Goal: Task Accomplishment & Management: Manage account settings

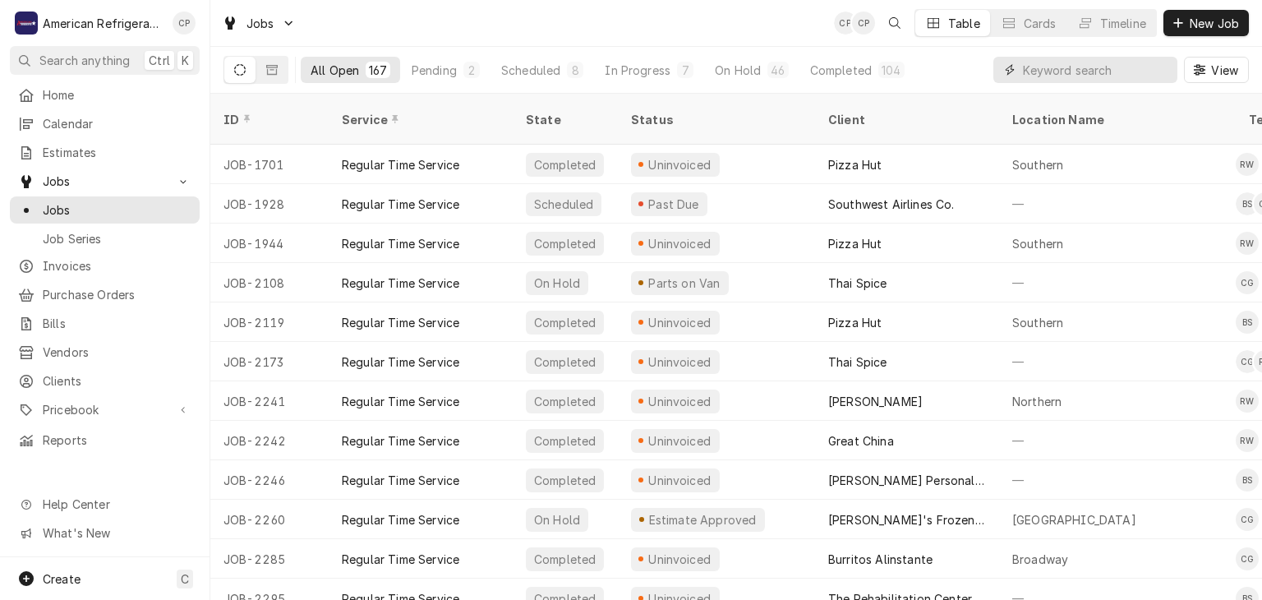
click at [1034, 69] on input "Dynamic Content Wrapper" at bounding box center [1096, 70] width 146 height 26
type input "2876"
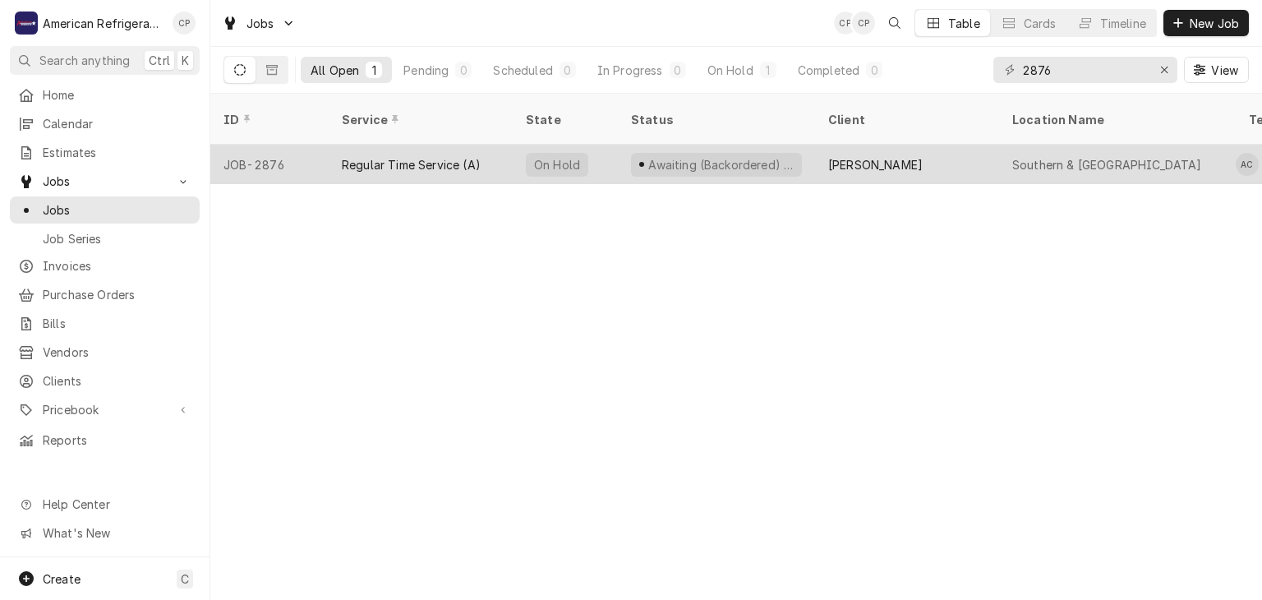
click at [428, 156] on div "Regular Time Service (A)" at bounding box center [411, 164] width 139 height 17
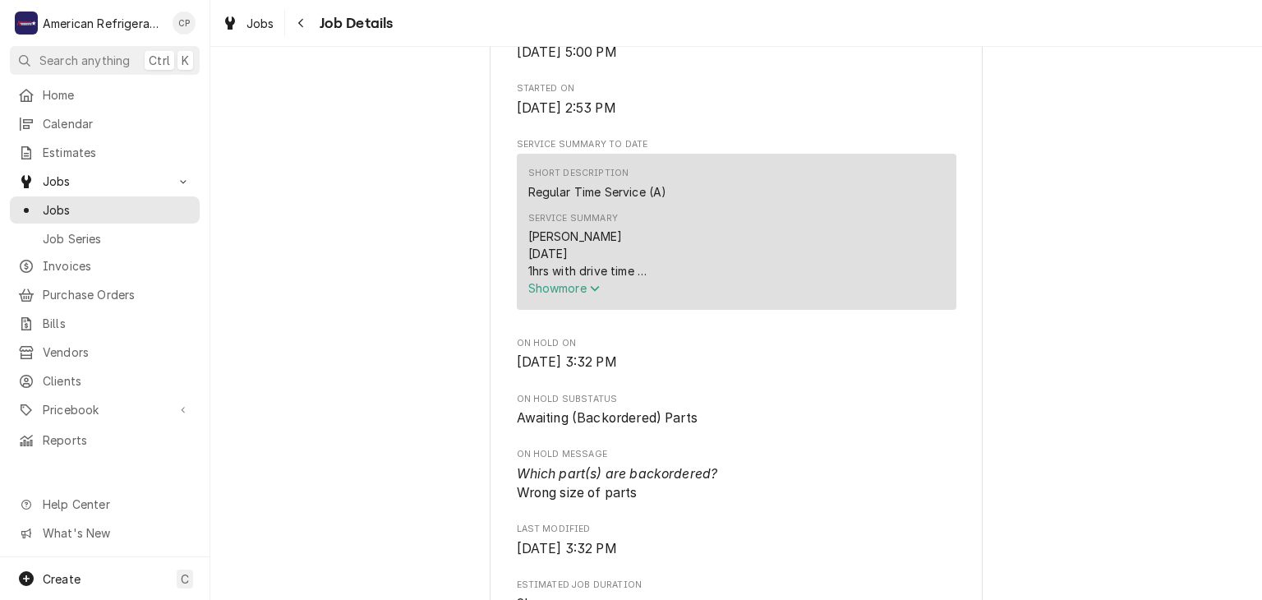
scroll to position [473, 0]
drag, startPoint x: 545, startPoint y: 327, endPoint x: 465, endPoint y: 324, distance: 79.7
click at [545, 293] on span "Show more" at bounding box center [564, 286] width 72 height 14
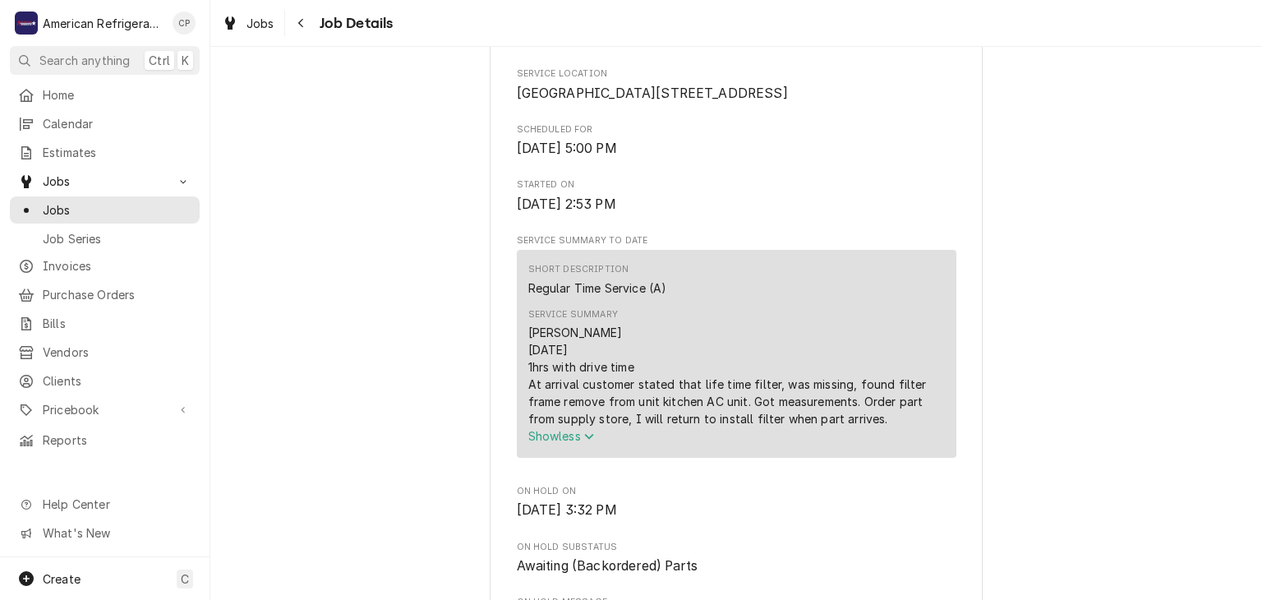
scroll to position [0, 0]
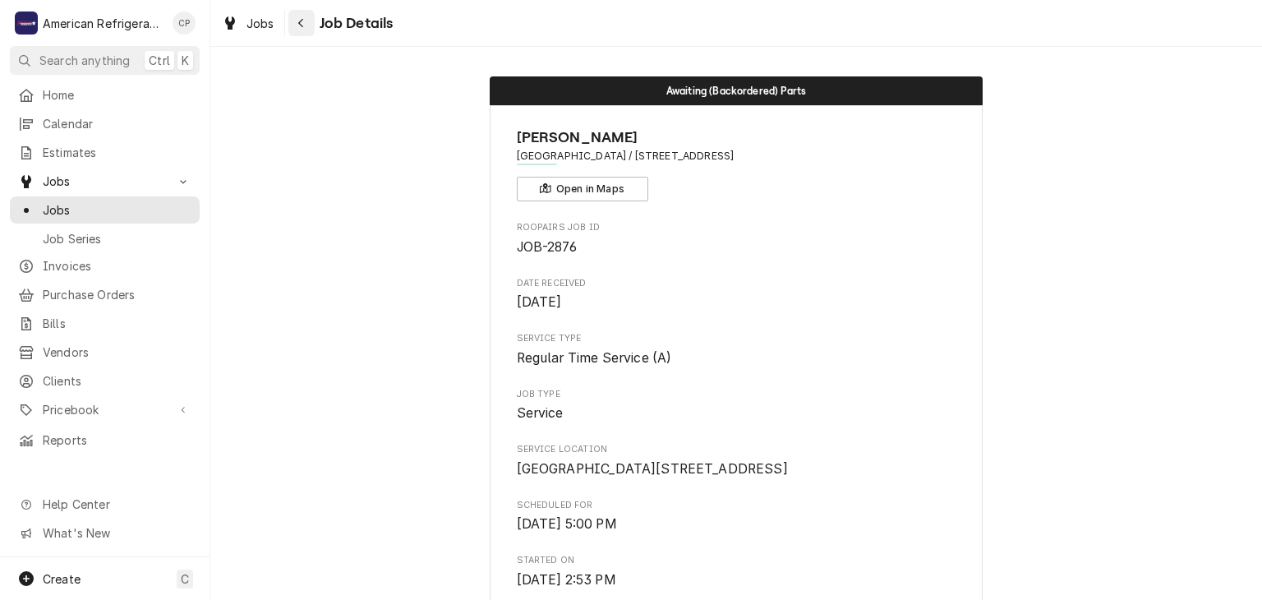
click at [304, 31] on button "Navigate back" at bounding box center [301, 23] width 26 height 26
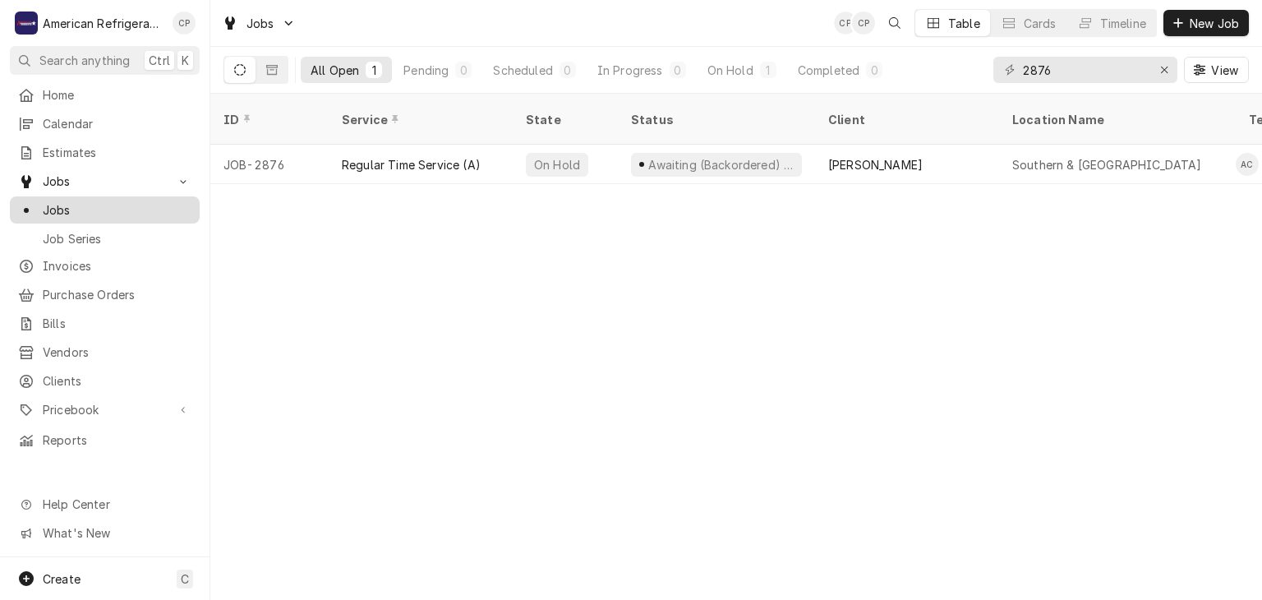
click at [138, 201] on span "Jobs" at bounding box center [117, 209] width 149 height 17
click at [1054, 61] on input "2876" at bounding box center [1084, 70] width 123 height 26
click at [1054, 62] on input "2876" at bounding box center [1084, 70] width 123 height 26
type input "texas"
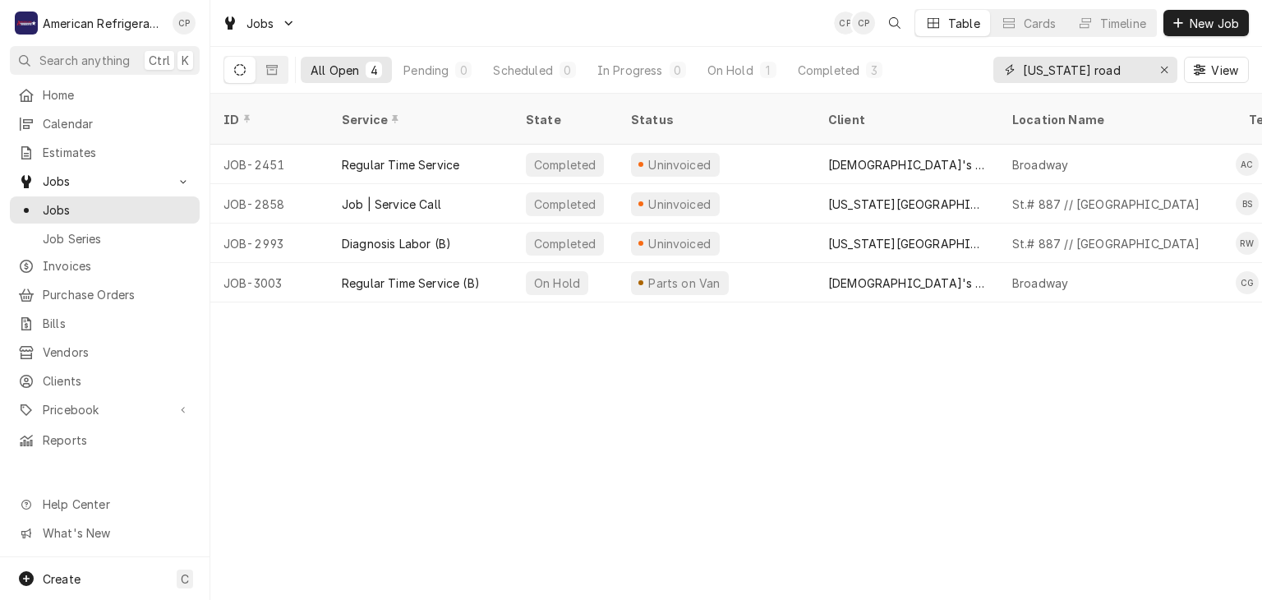
type input "Texas road"
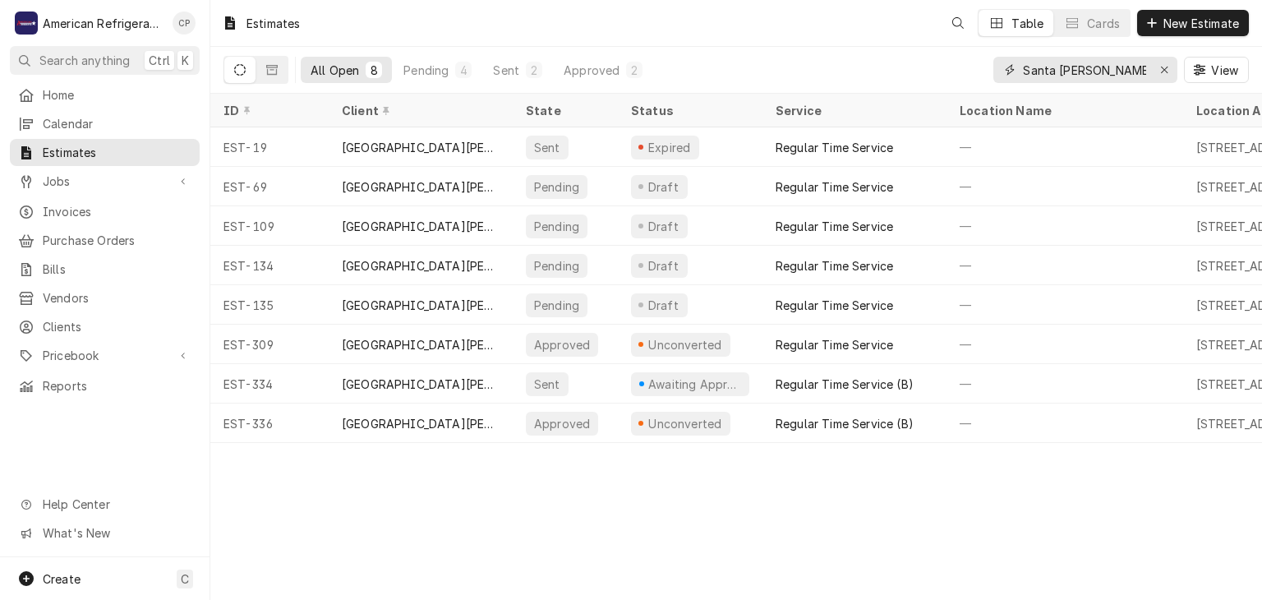
click at [1107, 57] on input "Santa [PERSON_NAME]" at bounding box center [1084, 70] width 123 height 26
click at [1106, 57] on input "Santa ana" at bounding box center [1084, 70] width 123 height 26
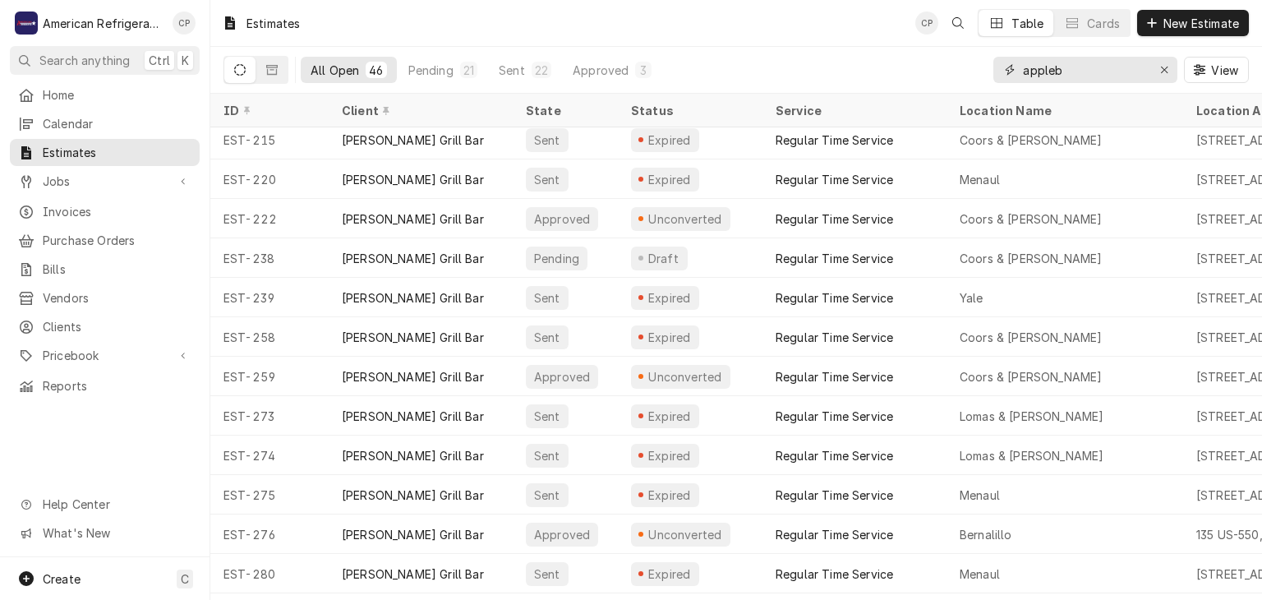
scroll to position [726, 0]
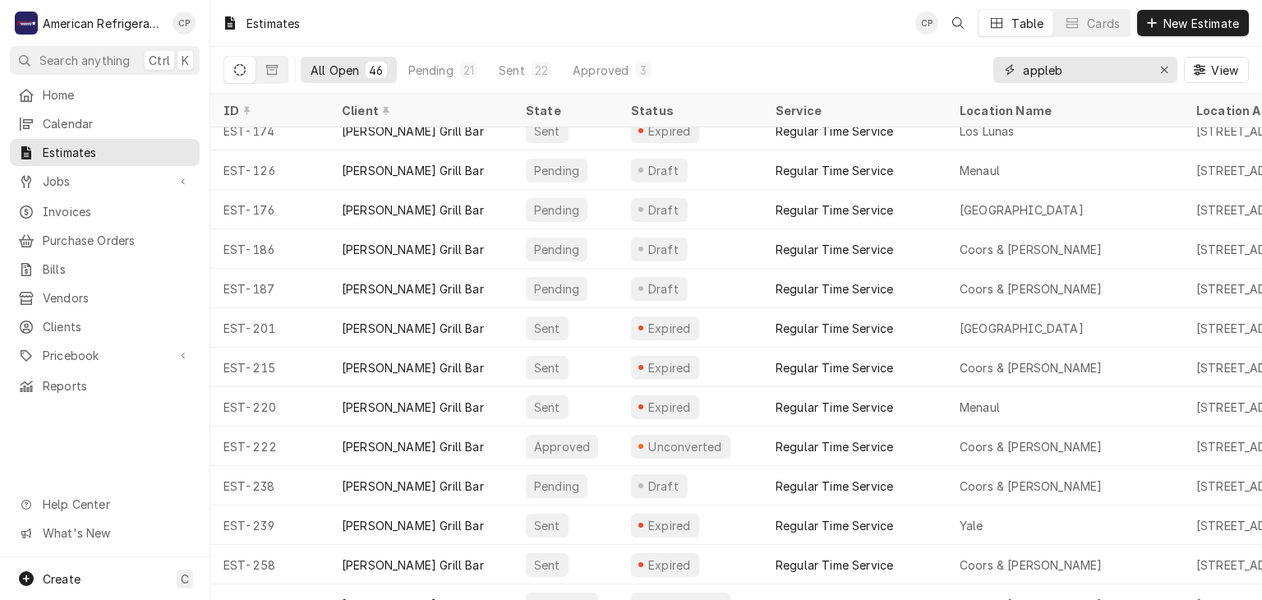
type input "appleb"
click at [122, 179] on span "Jobs" at bounding box center [105, 180] width 124 height 17
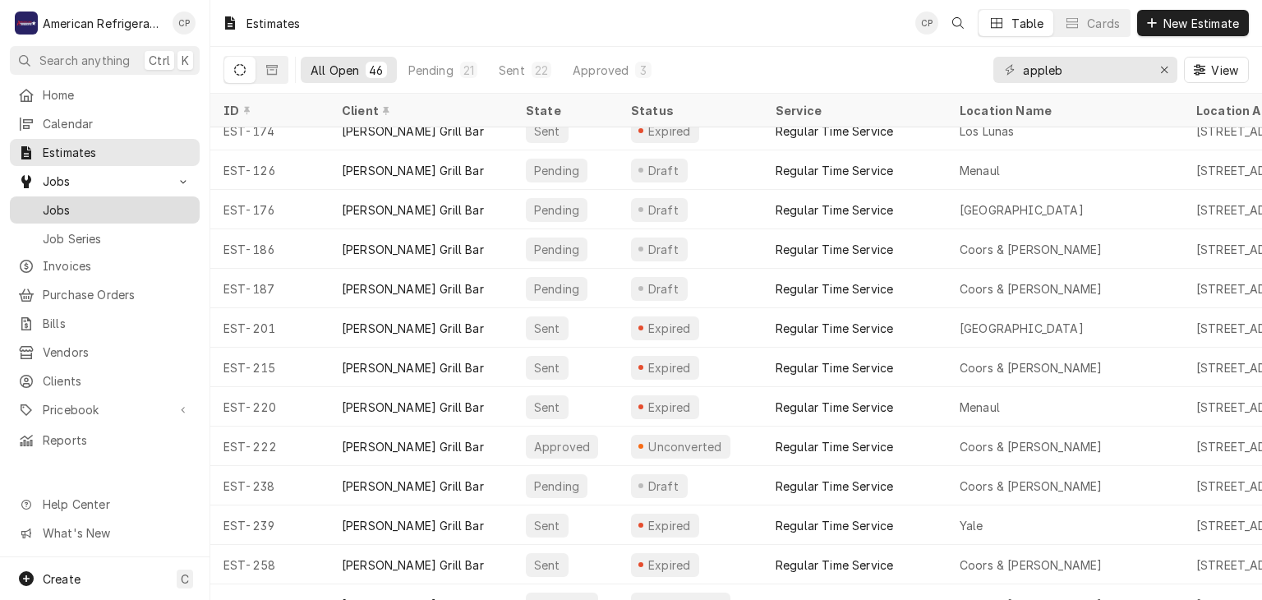
click at [125, 209] on span "Jobs" at bounding box center [117, 209] width 149 height 17
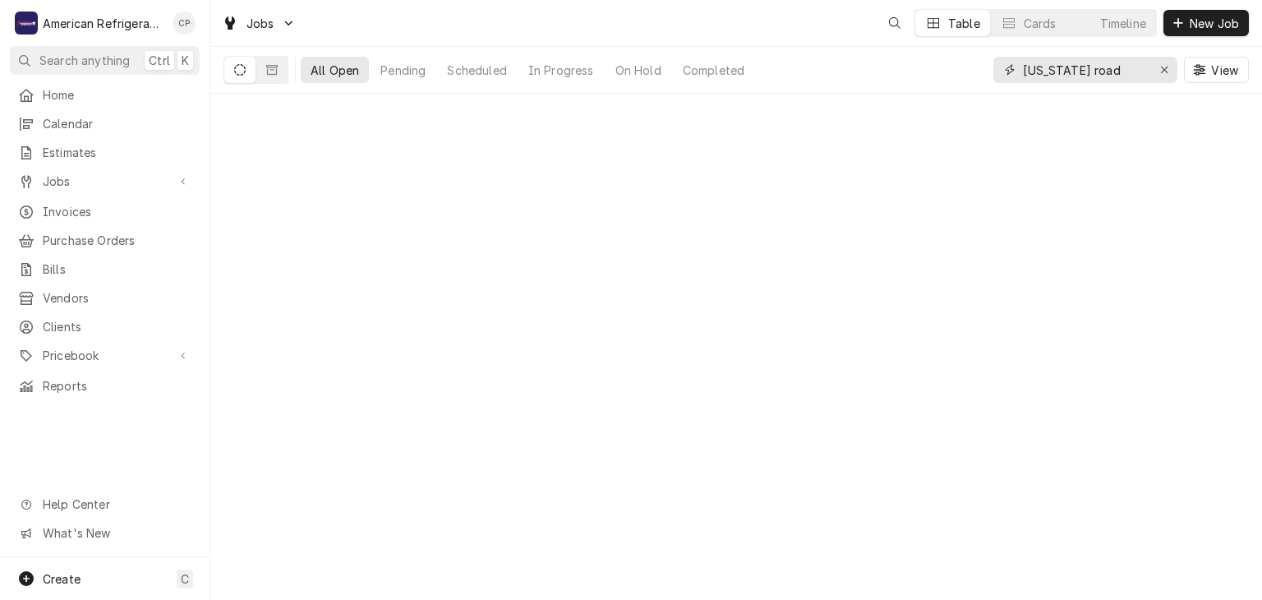
click at [1093, 72] on input "Texas road" at bounding box center [1084, 70] width 123 height 26
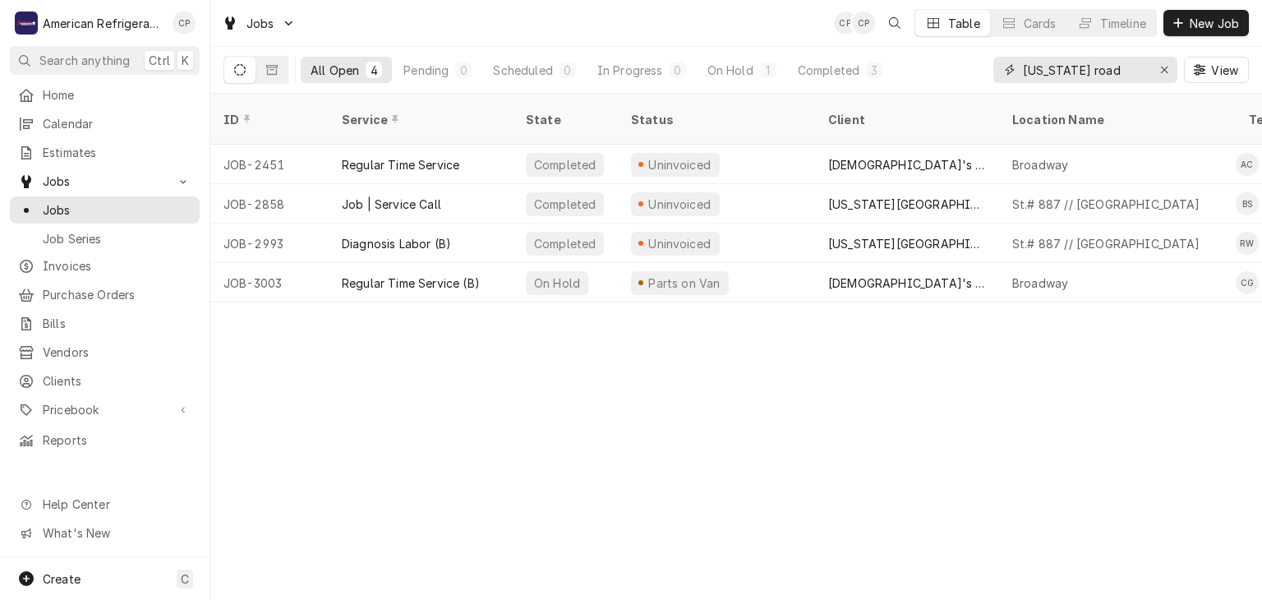
click at [1097, 71] on input "Texas road" at bounding box center [1084, 70] width 123 height 26
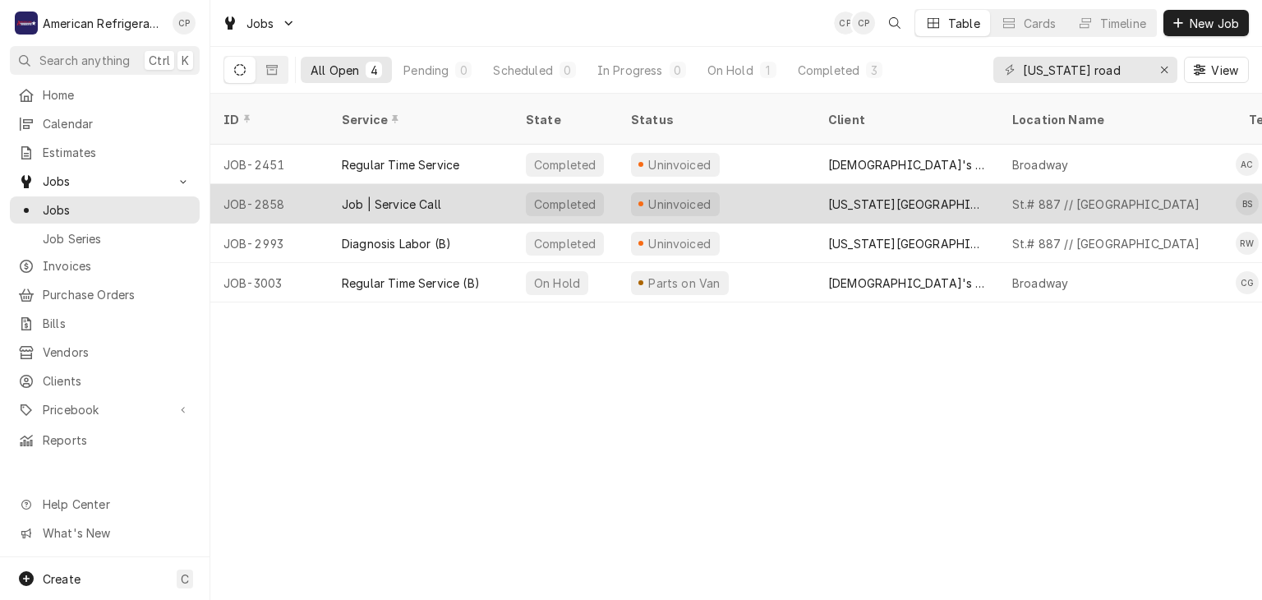
click at [453, 186] on div "Job | Service Call" at bounding box center [421, 203] width 184 height 39
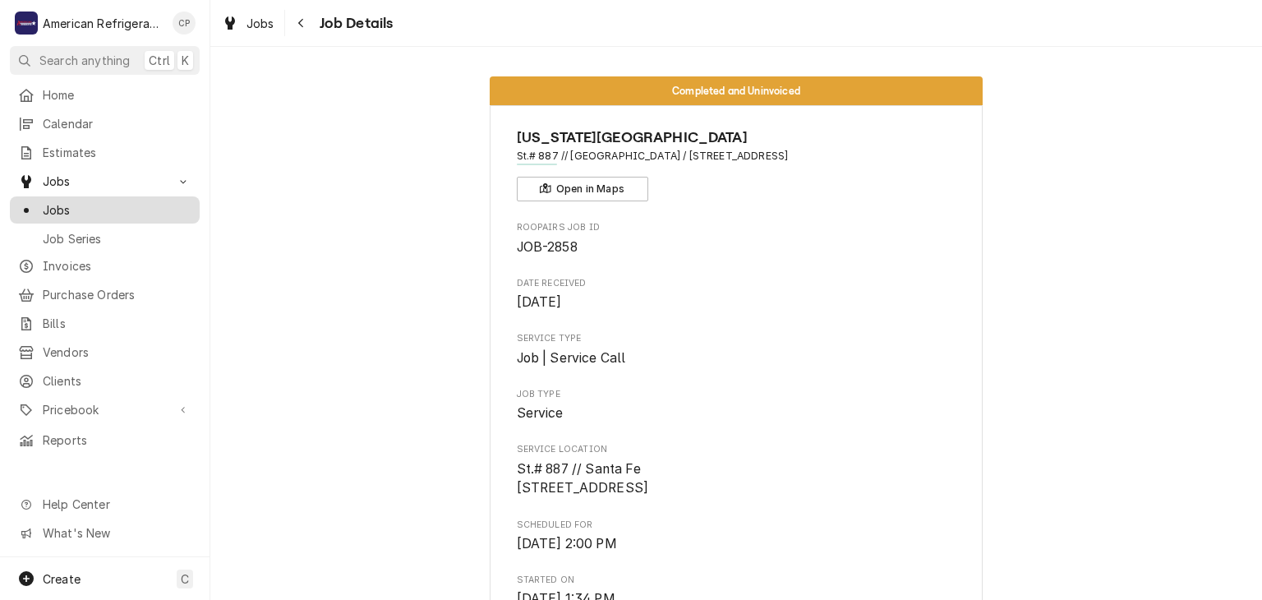
click at [145, 209] on span "Jobs" at bounding box center [117, 209] width 149 height 17
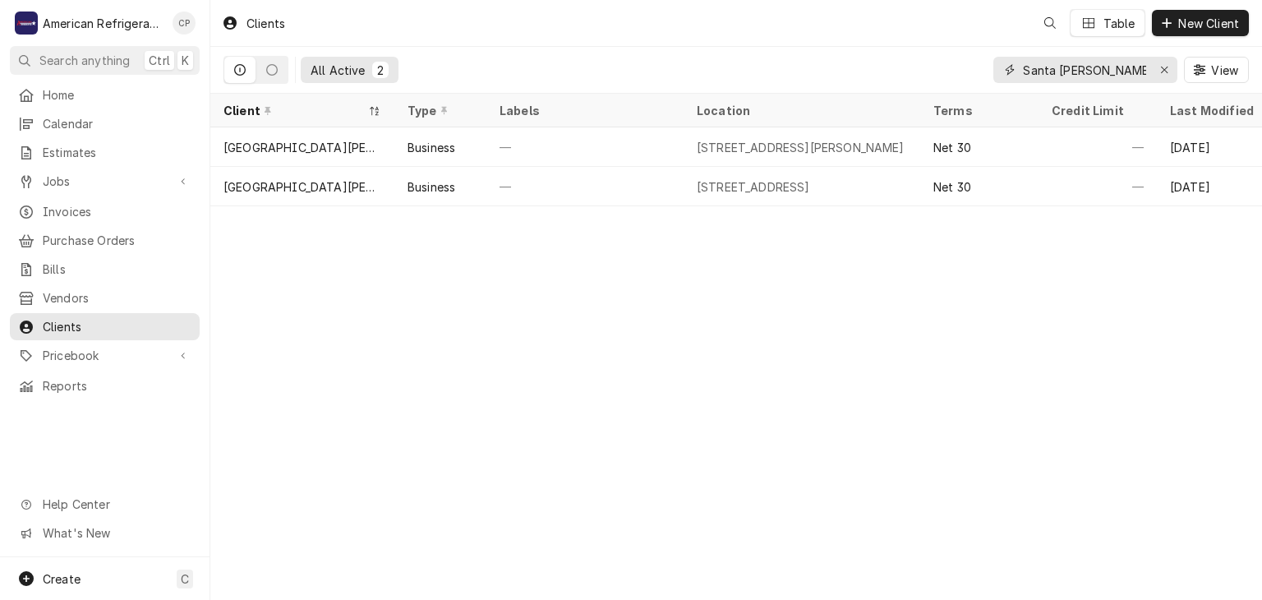
click at [1044, 67] on input "Santa ana" at bounding box center [1084, 70] width 123 height 26
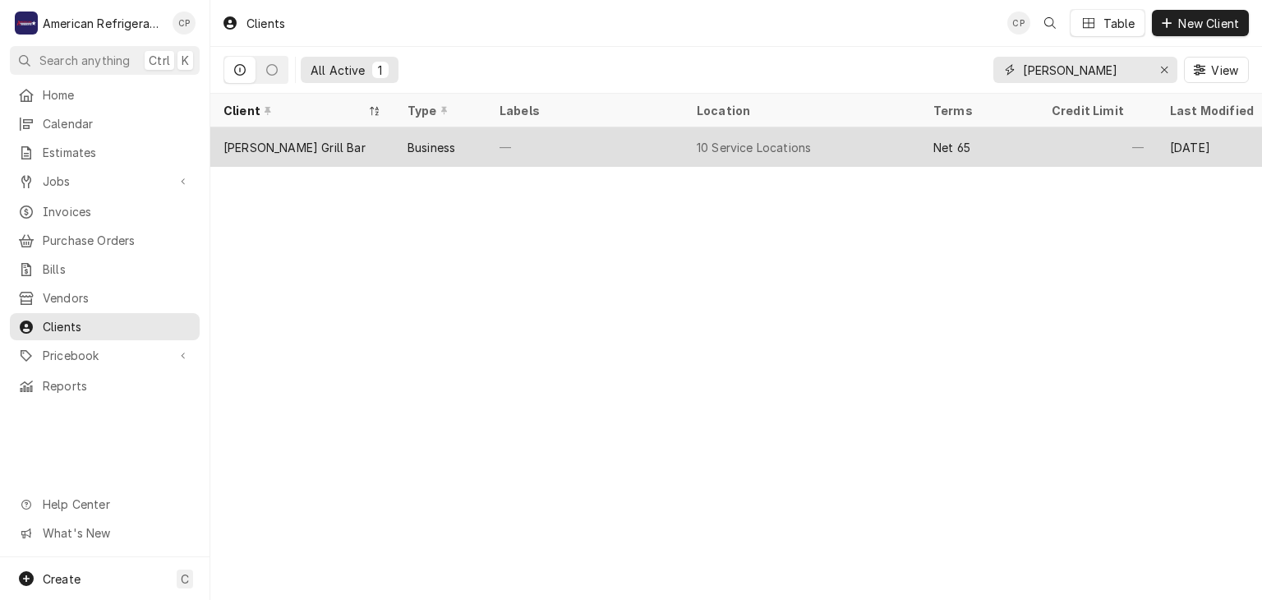
type input "applebe"
click at [356, 140] on div "[PERSON_NAME] Grill Bar" at bounding box center [302, 146] width 184 height 39
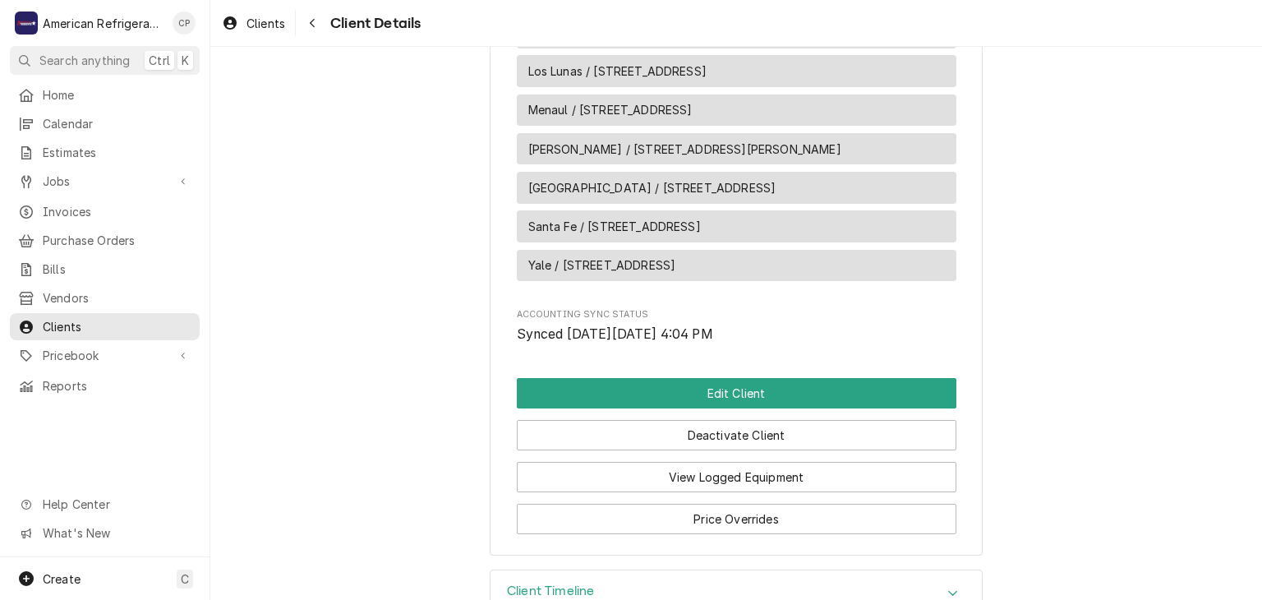
scroll to position [1610, 0]
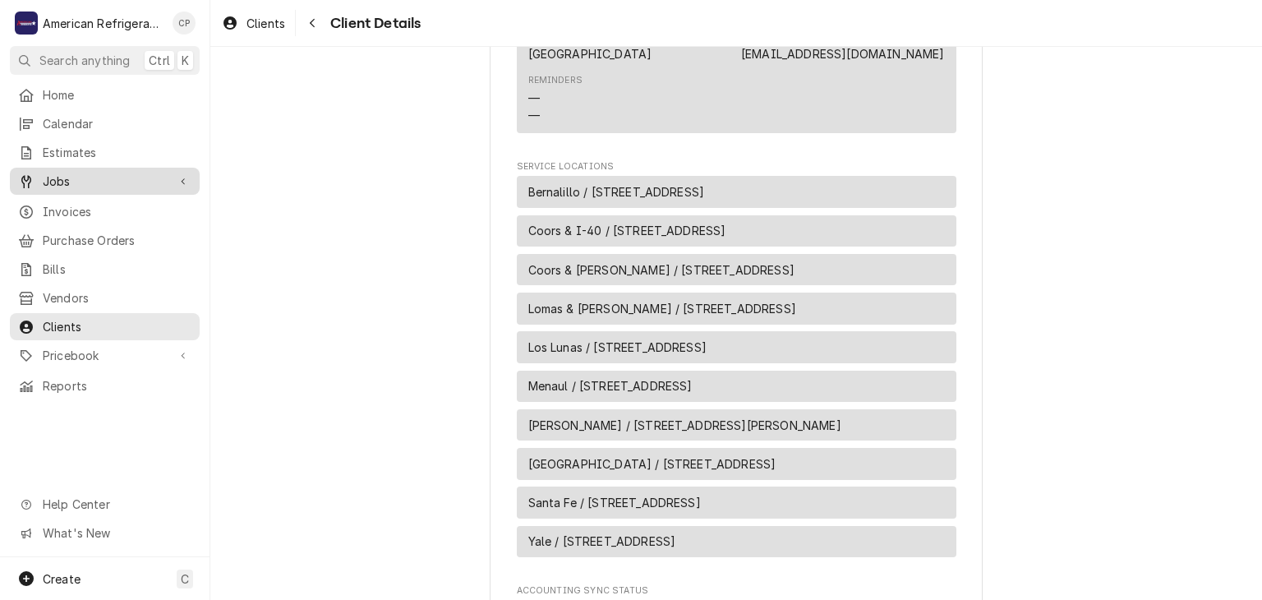
click at [122, 176] on span "Jobs" at bounding box center [105, 180] width 124 height 17
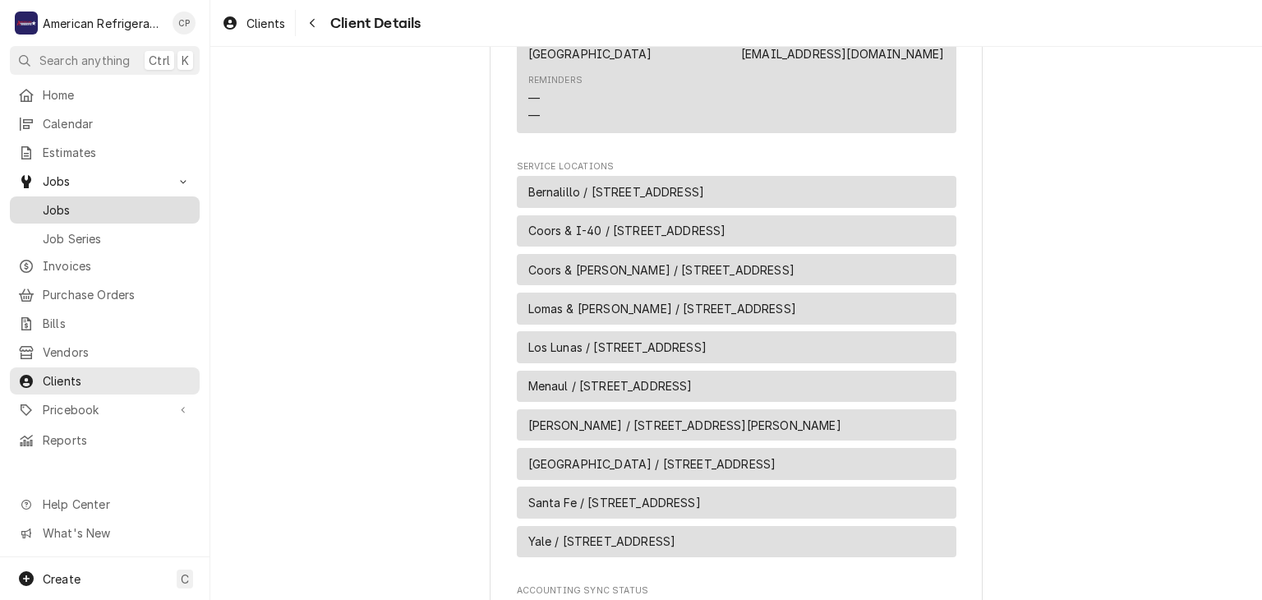
click at [119, 201] on span "Jobs" at bounding box center [117, 209] width 149 height 17
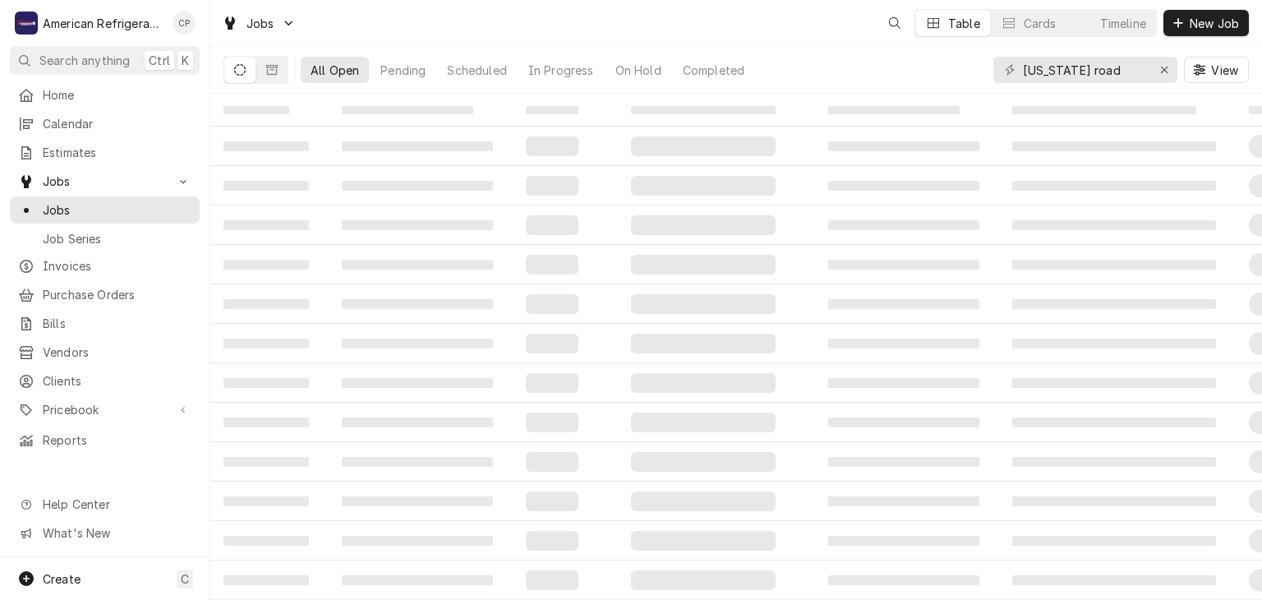
click at [0, 0] on iframe at bounding box center [0, 0] width 0 height 0
click at [1096, 69] on input "Texas road" at bounding box center [1084, 70] width 123 height 26
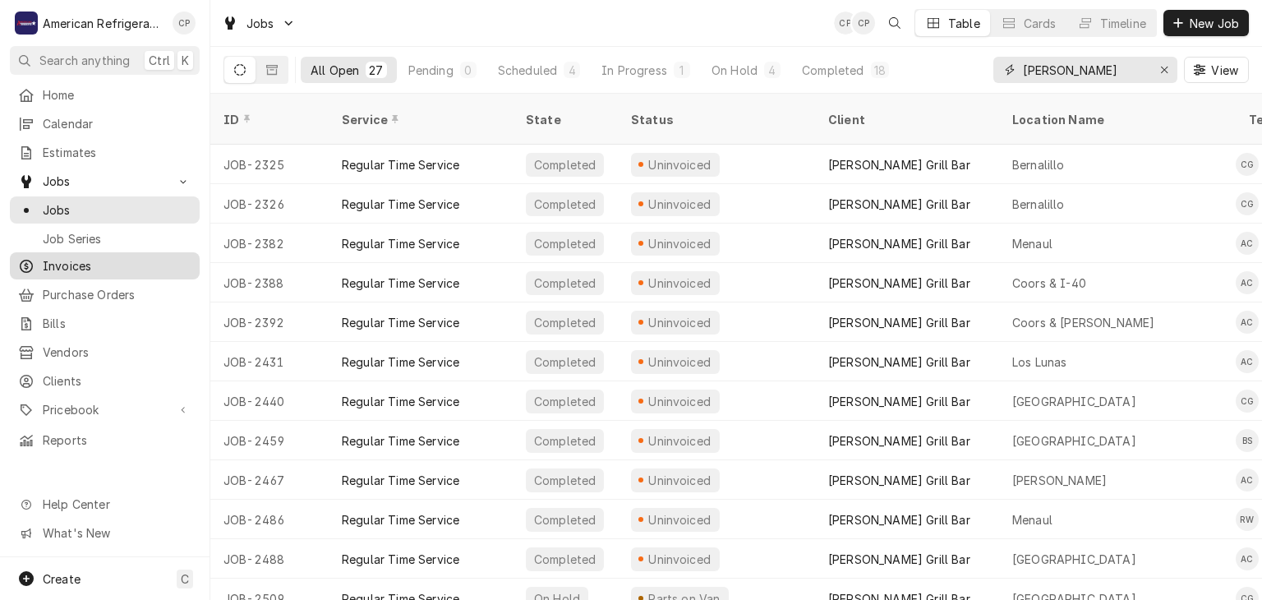
type input "[PERSON_NAME]"
click at [128, 265] on span "Invoices" at bounding box center [117, 265] width 149 height 17
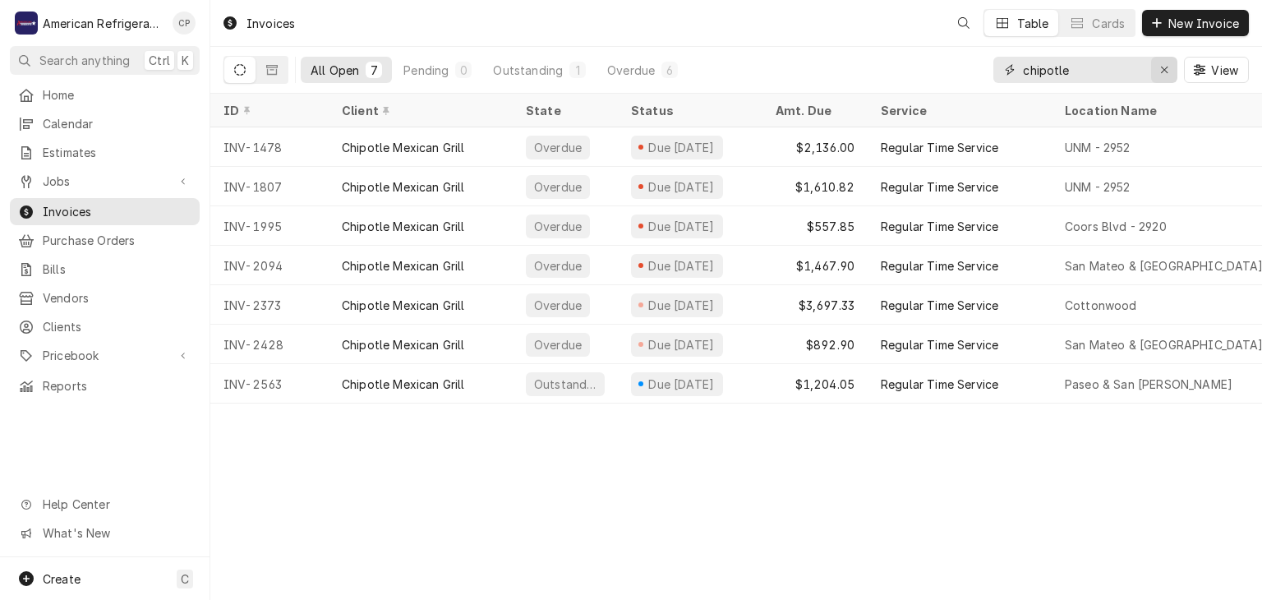
click at [1165, 67] on icon "Erase input" at bounding box center [1164, 69] width 9 height 11
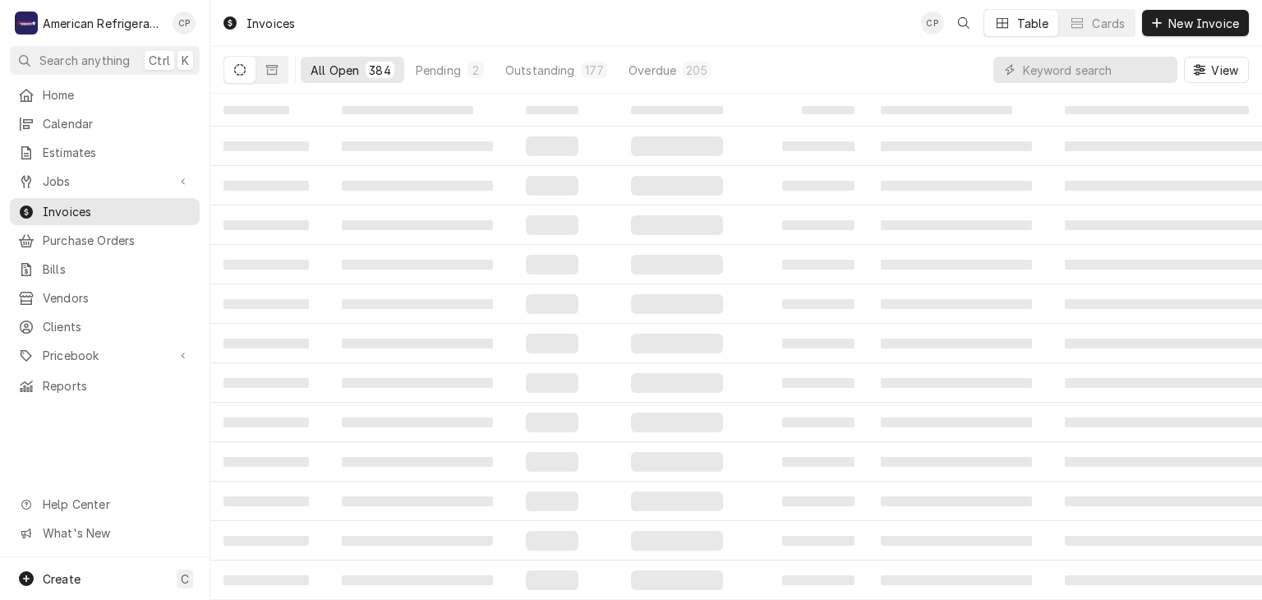
click at [395, 71] on button "All Open 384" at bounding box center [352, 70] width 103 height 26
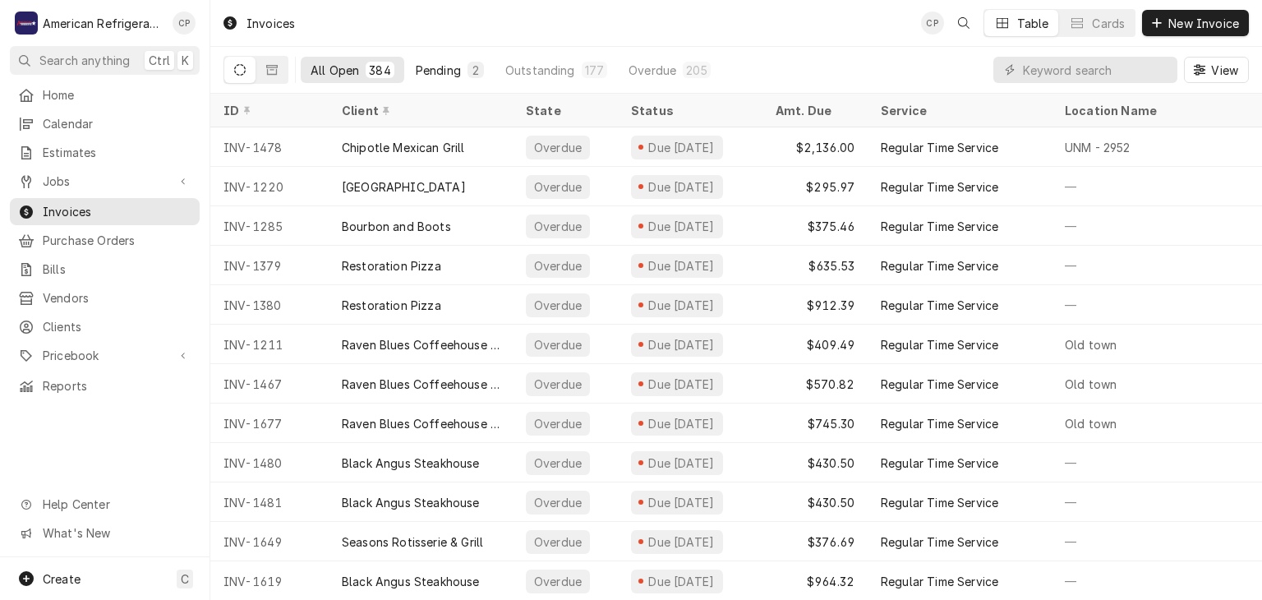
click at [438, 70] on div "Pending" at bounding box center [438, 70] width 45 height 17
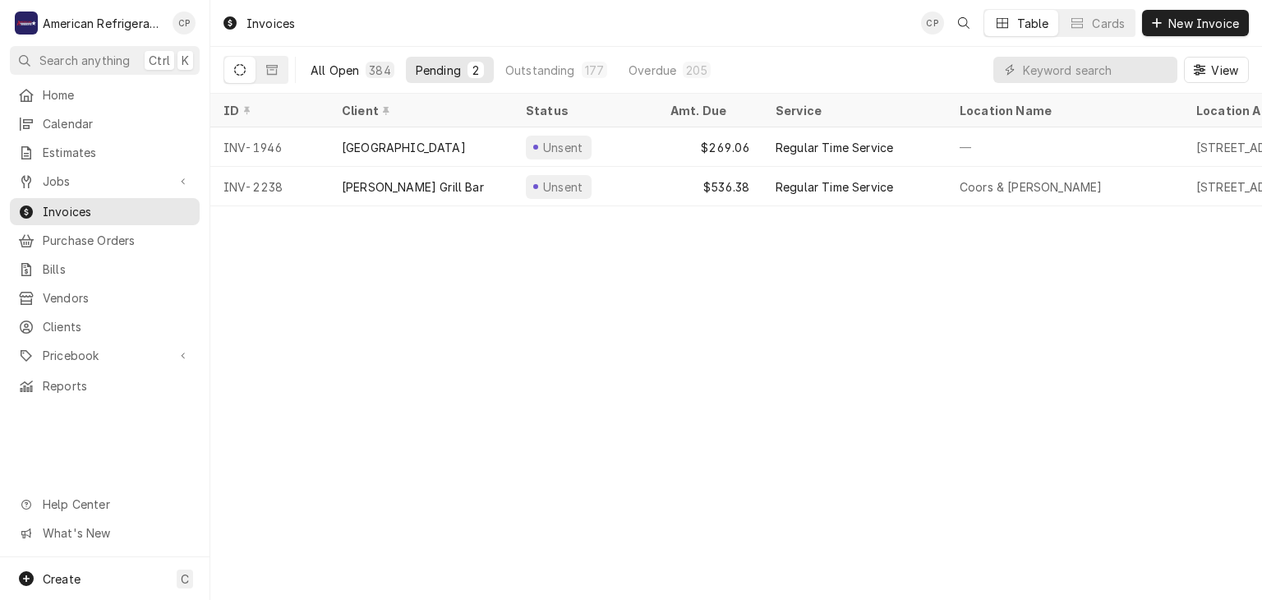
click at [362, 69] on button "All Open 384" at bounding box center [352, 70] width 103 height 26
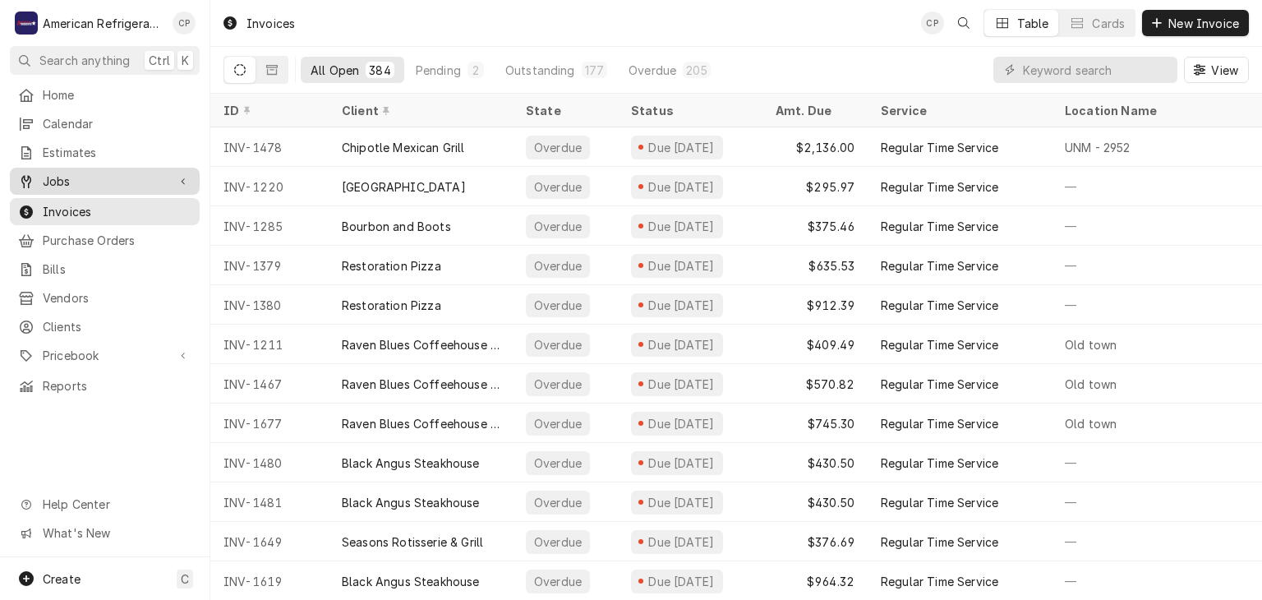
click at [134, 172] on span "Jobs" at bounding box center [105, 180] width 124 height 17
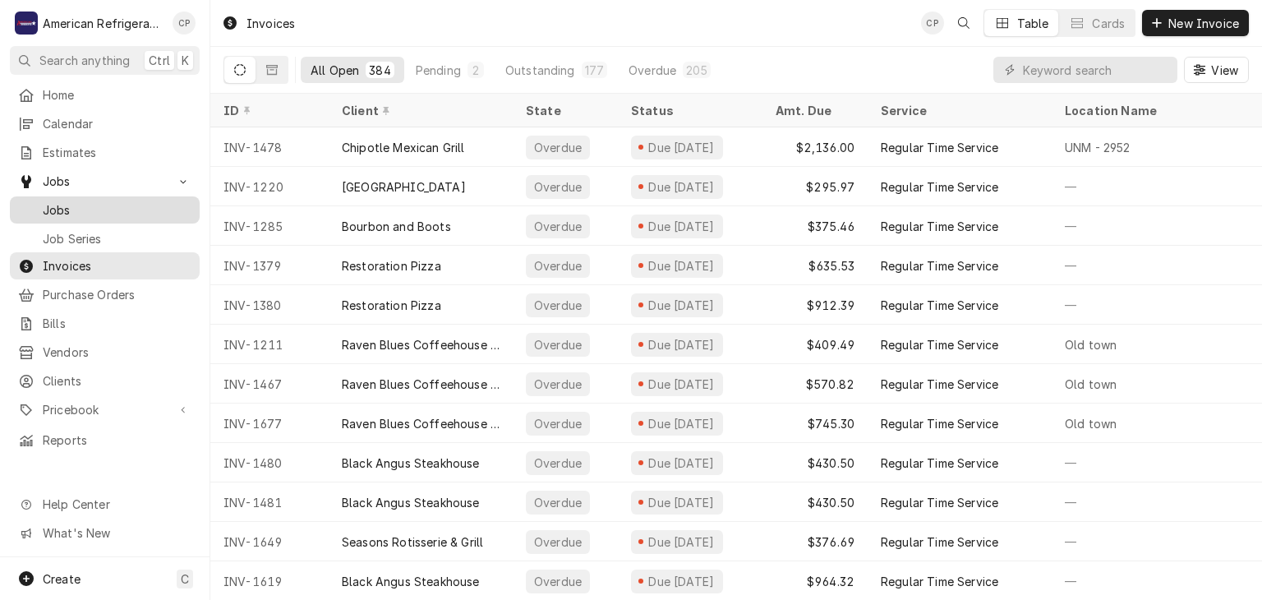
click at [136, 201] on span "Jobs" at bounding box center [117, 209] width 149 height 17
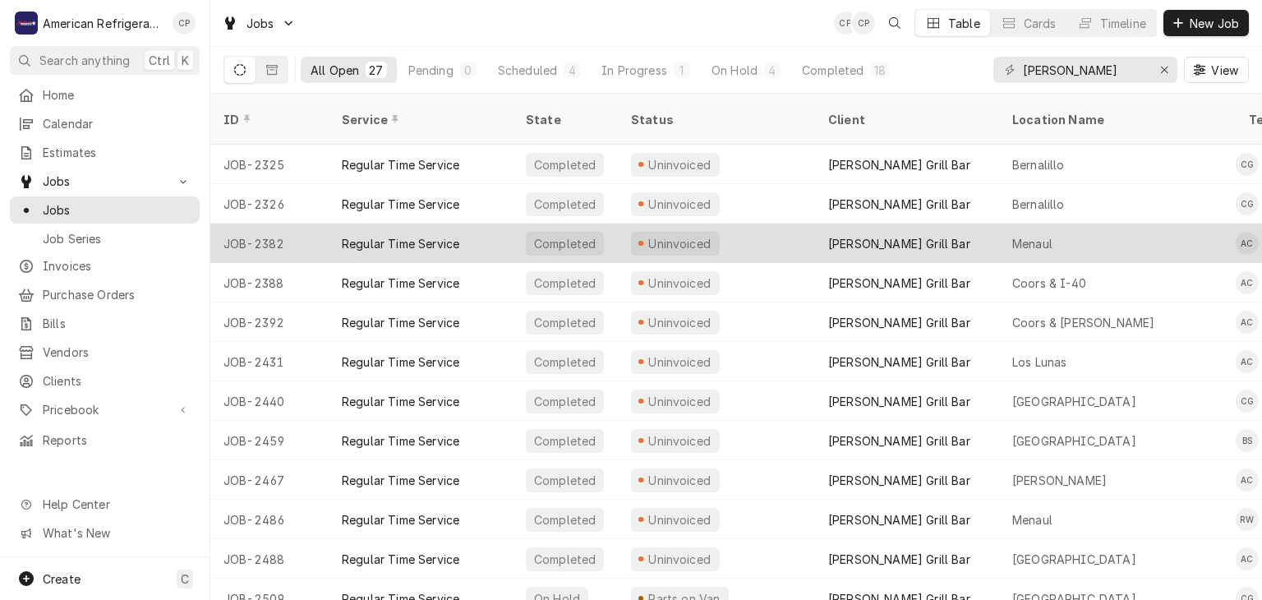
click at [416, 235] on div "Regular Time Service" at bounding box center [400, 243] width 117 height 17
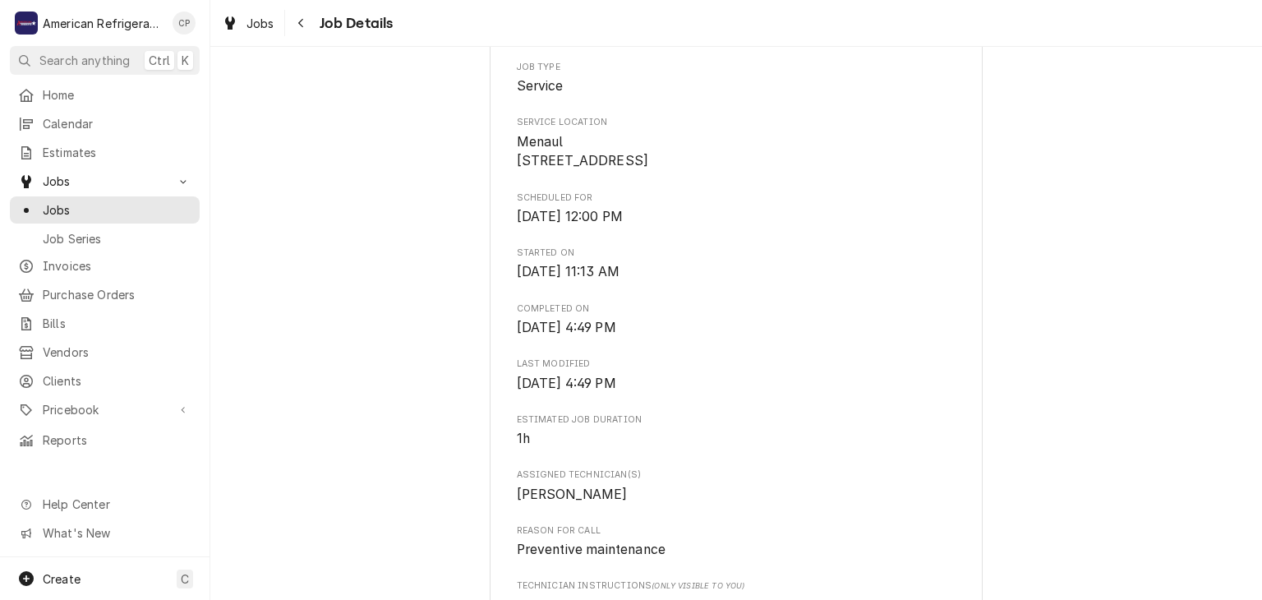
scroll to position [59, 0]
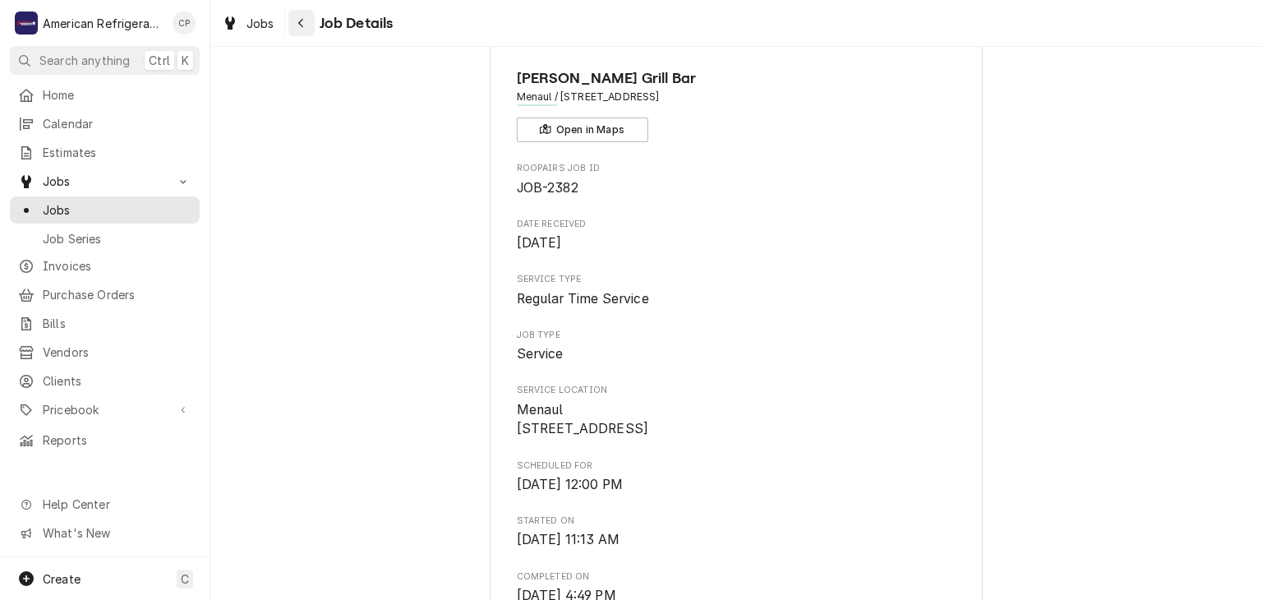
click at [306, 22] on div "Navigate back" at bounding box center [301, 23] width 16 height 16
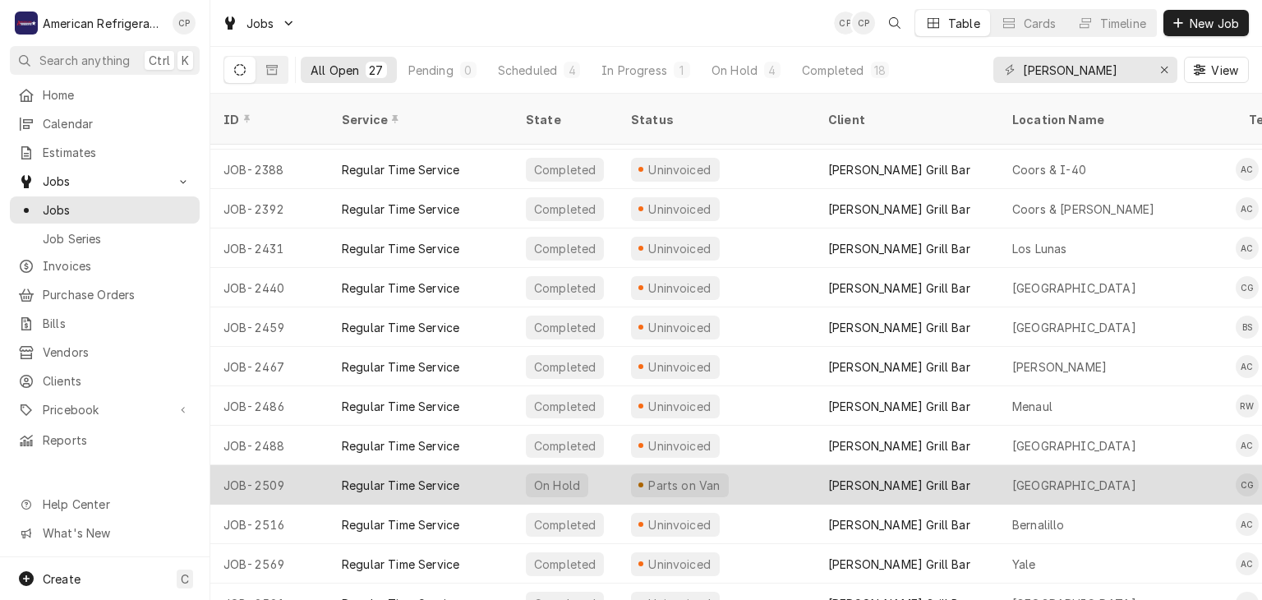
scroll to position [137, 0]
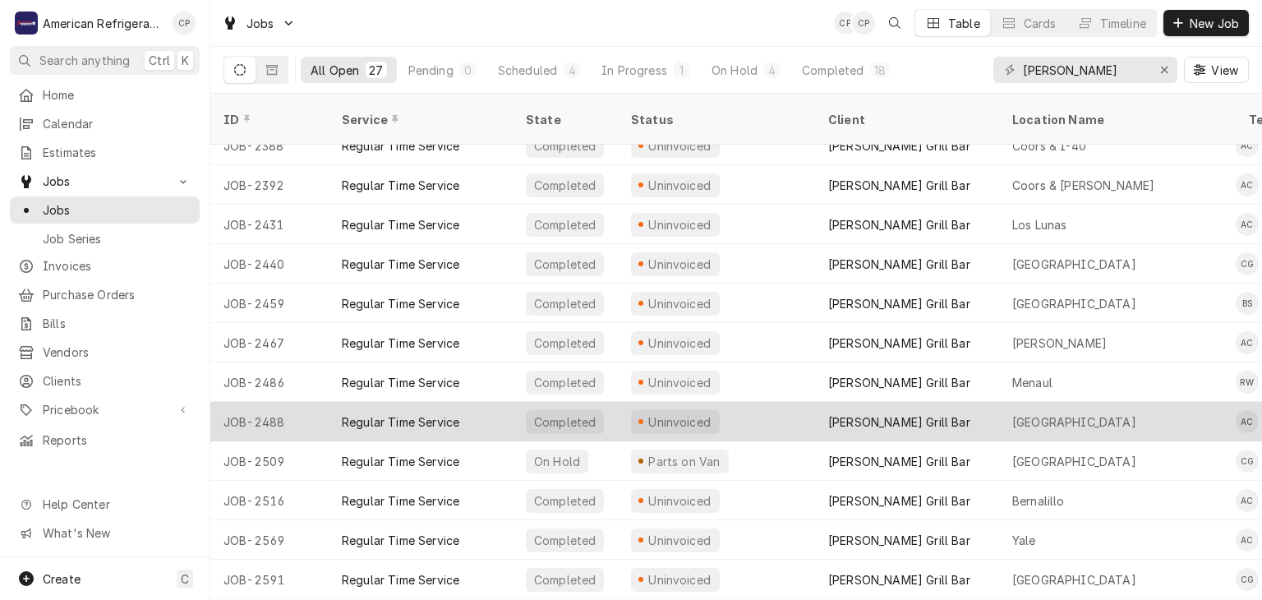
click at [414, 402] on div "Regular Time Service" at bounding box center [421, 421] width 184 height 39
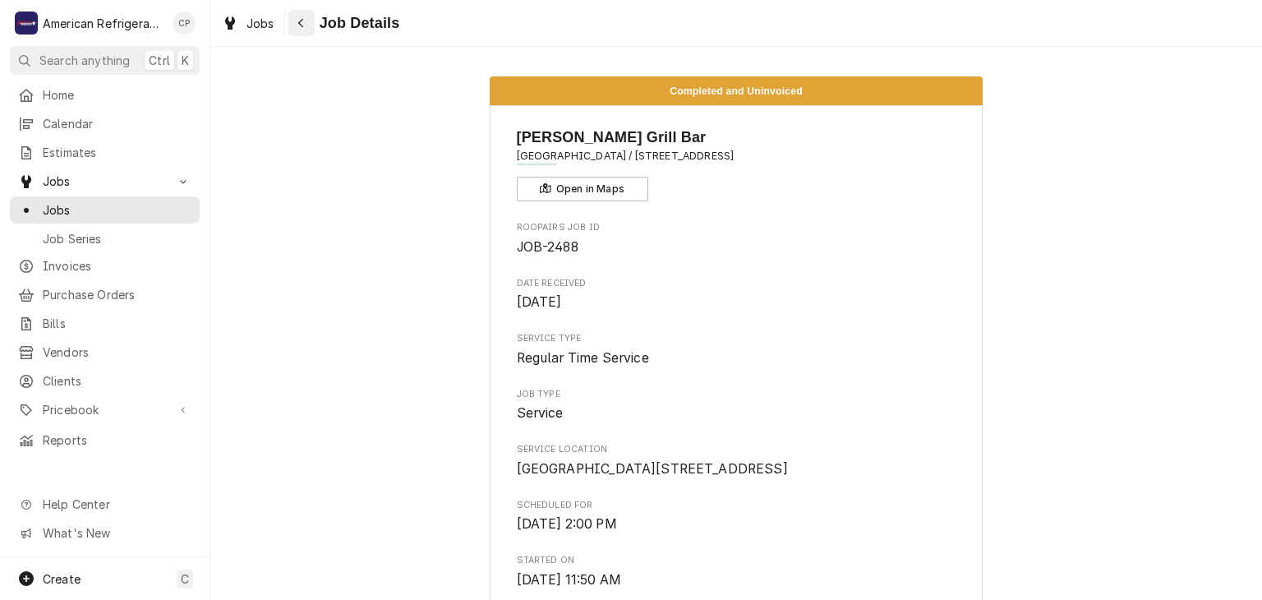
click at [302, 29] on div "Navigate back" at bounding box center [301, 23] width 16 height 16
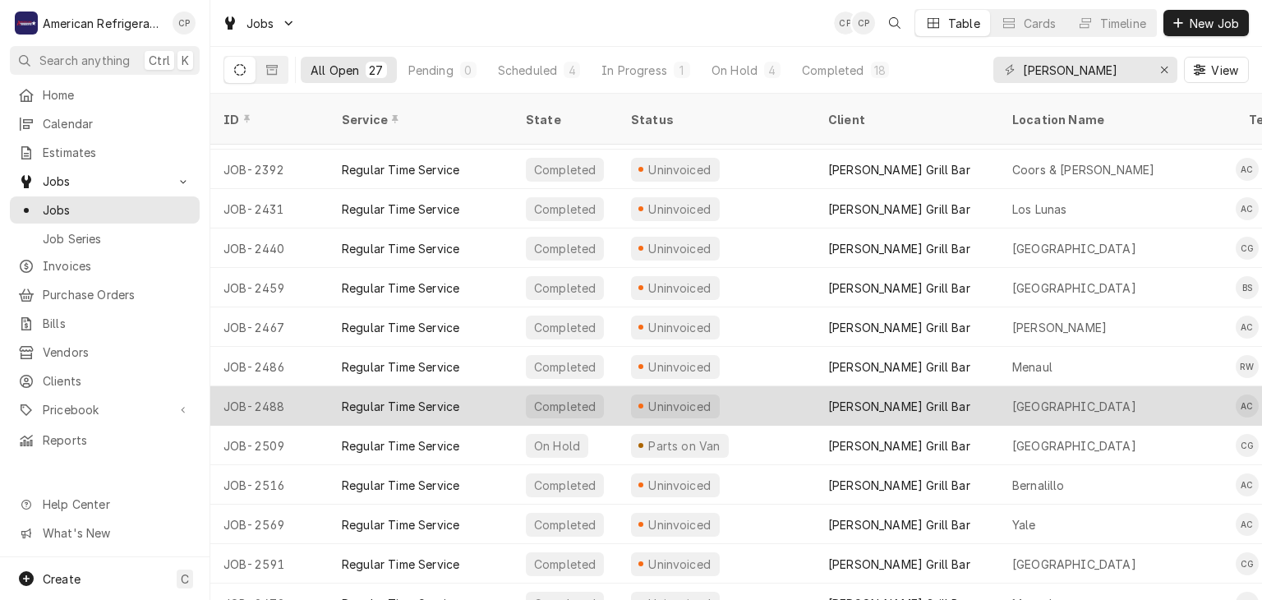
scroll to position [154, 0]
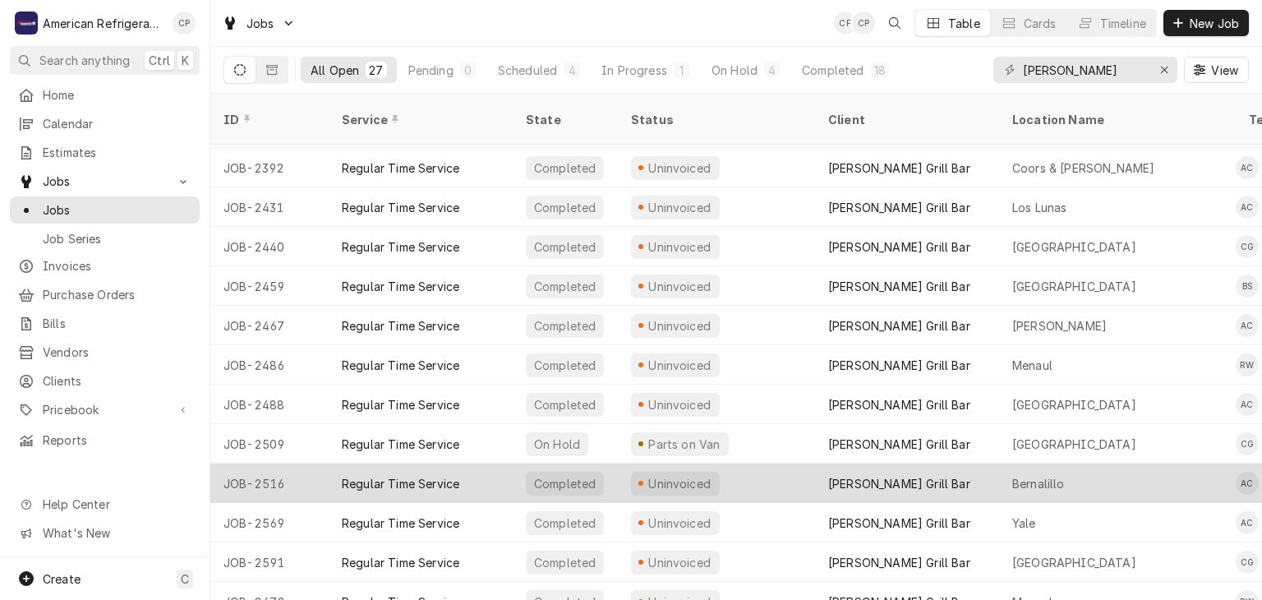
click at [398, 475] on div "Regular Time Service" at bounding box center [400, 483] width 117 height 17
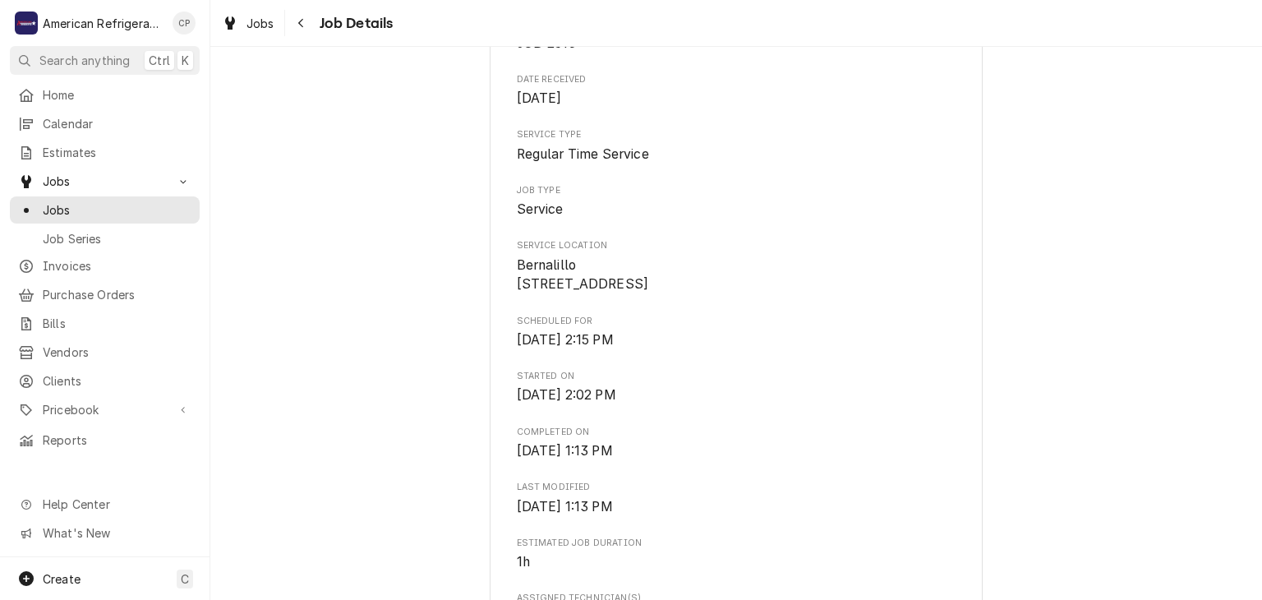
scroll to position [662, 0]
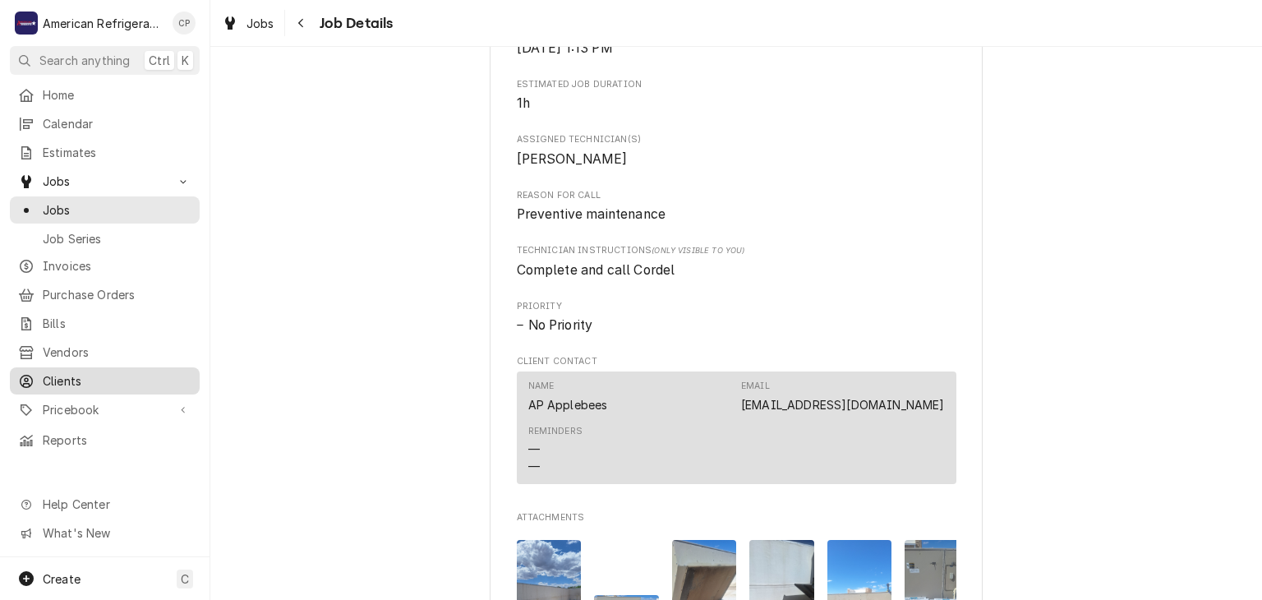
click at [123, 372] on span "Clients" at bounding box center [117, 380] width 149 height 17
